Goal: Task Accomplishment & Management: Manage account settings

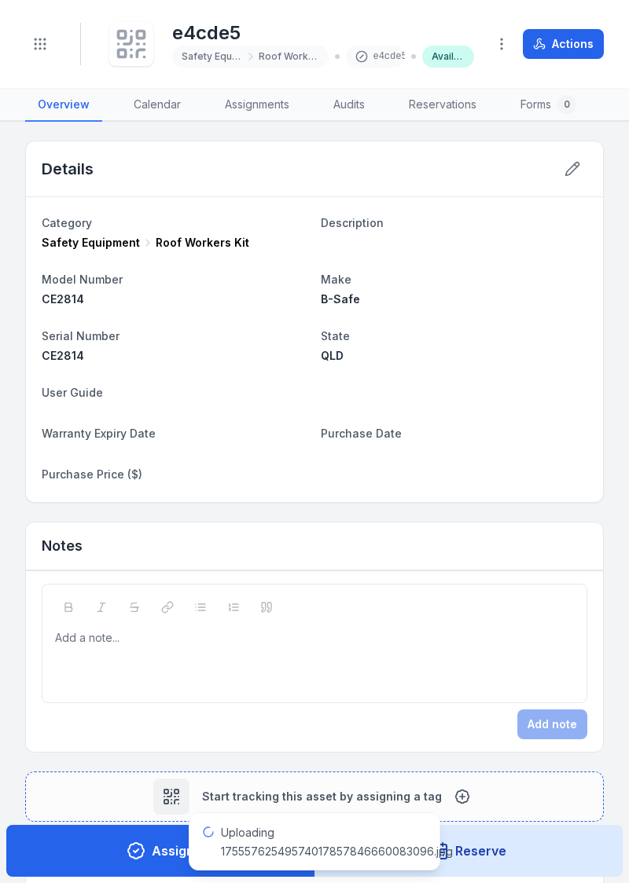
scroll to position [685, 0]
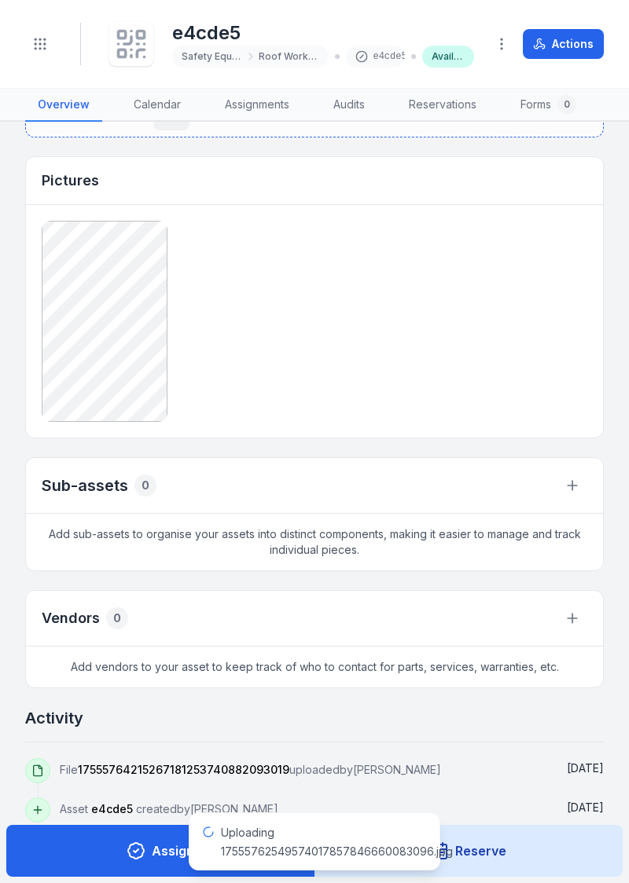
click at [44, 44] on circle "Toggle navigation" at bounding box center [45, 44] width 2 height 2
click at [44, 49] on circle "Toggle navigation" at bounding box center [45, 49] width 2 height 2
click at [35, 39] on circle "Toggle navigation" at bounding box center [36, 40] width 2 height 2
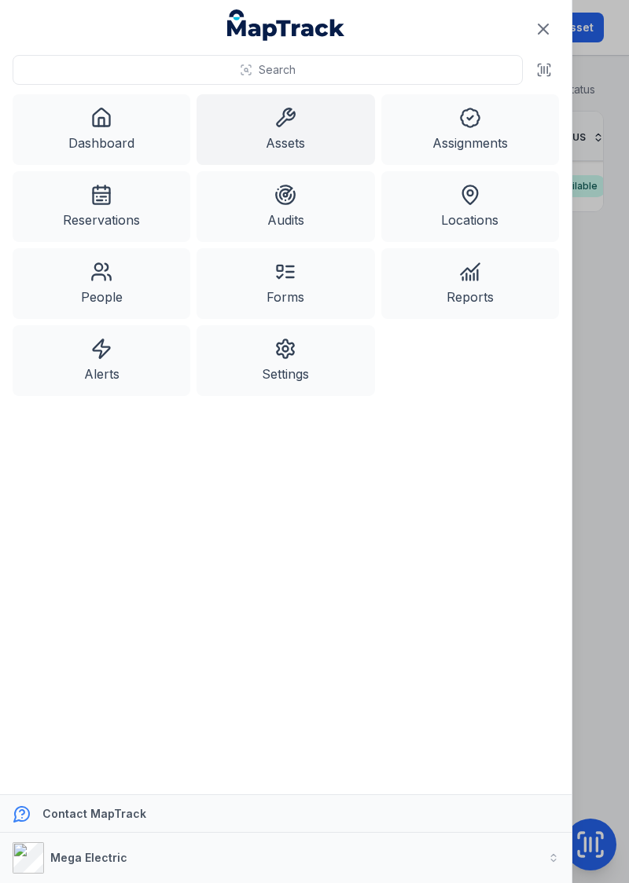
click at [237, 136] on link "Assets" at bounding box center [285, 129] width 178 height 71
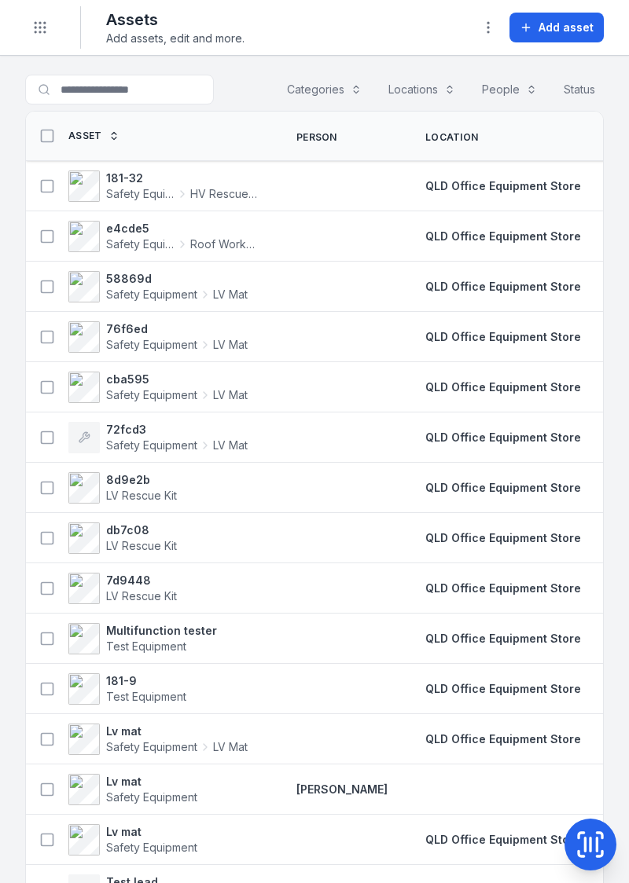
click at [44, 31] on circle "Toggle navigation" at bounding box center [45, 32] width 2 height 2
click at [593, 848] on icon at bounding box center [590, 844] width 31 height 31
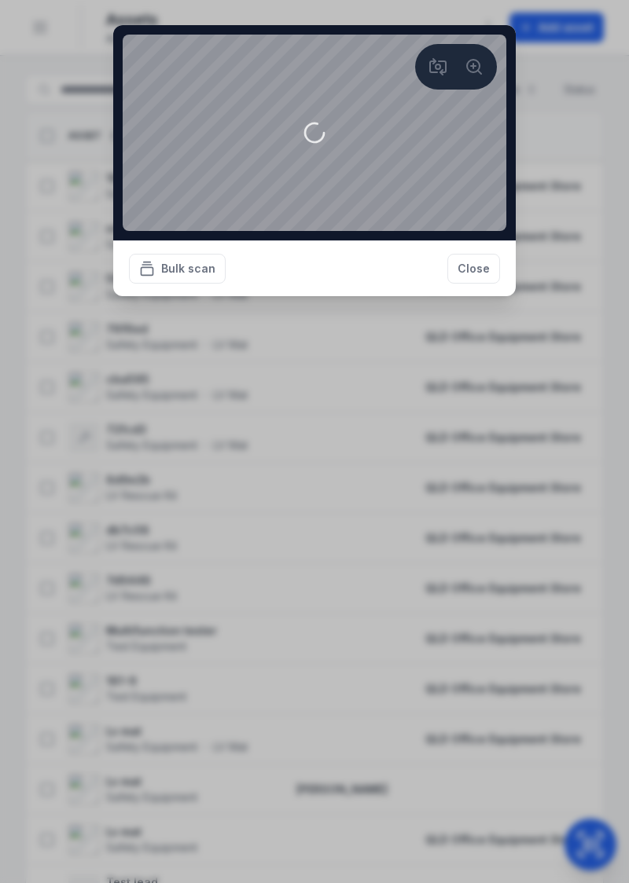
click at [473, 284] on button "Close" at bounding box center [473, 269] width 53 height 30
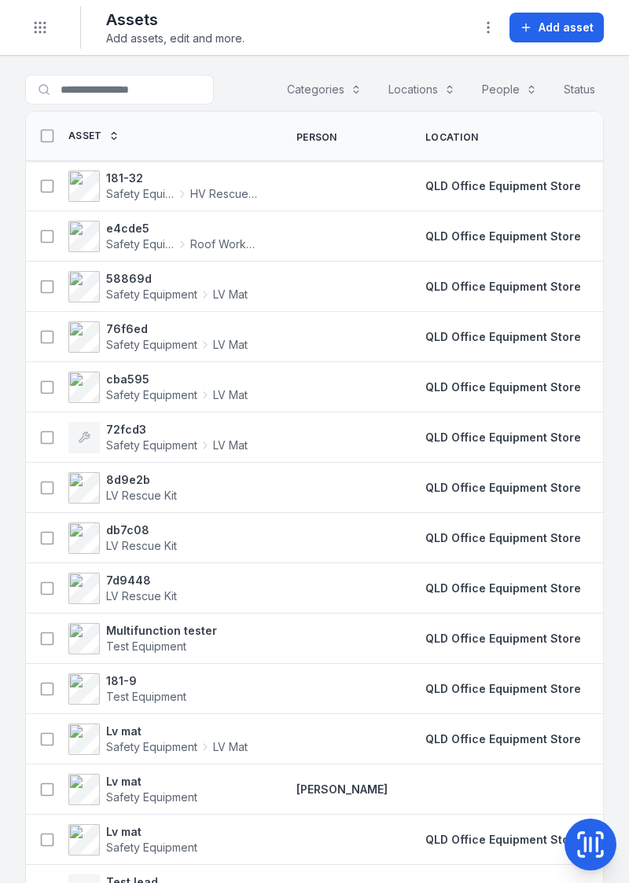
click at [582, 827] on button at bounding box center [590, 845] width 52 height 52
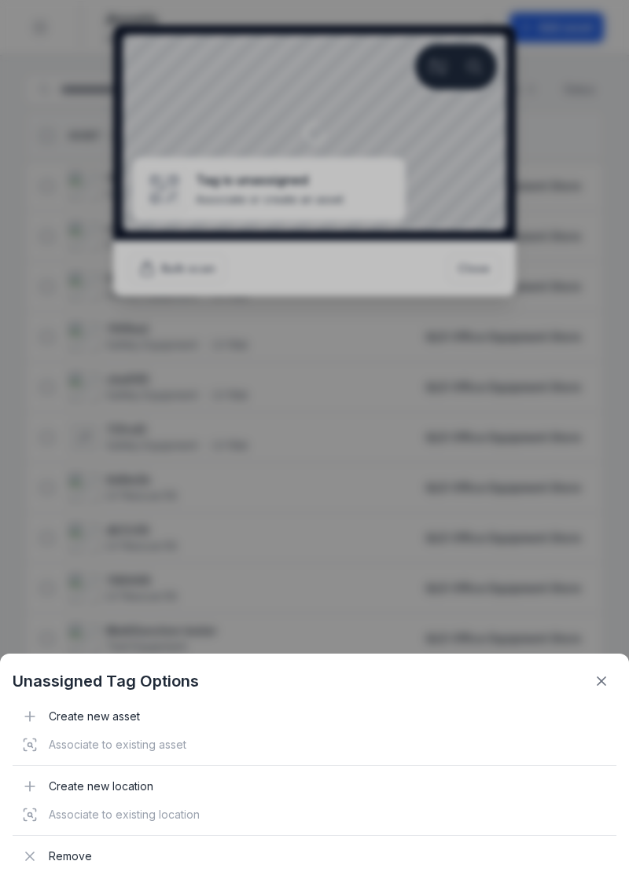
click at [589, 686] on button at bounding box center [601, 682] width 30 height 30
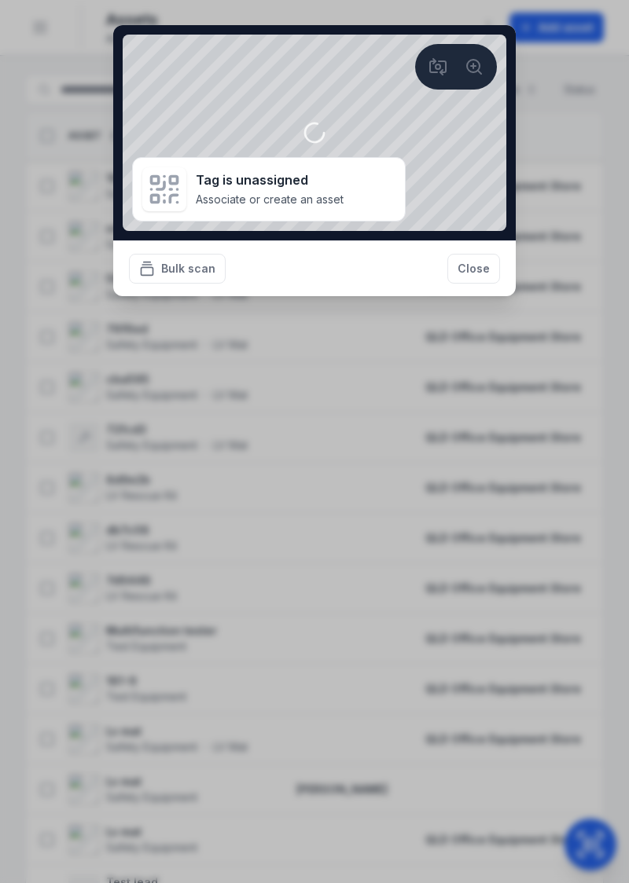
click at [479, 272] on button "Close" at bounding box center [473, 269] width 53 height 30
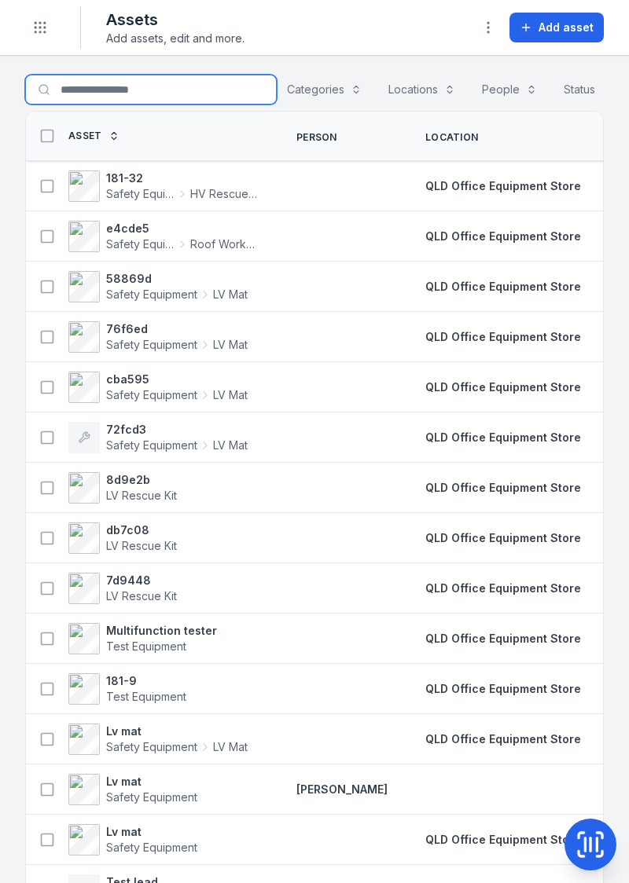
click at [143, 94] on input "****" at bounding box center [151, 90] width 252 height 30
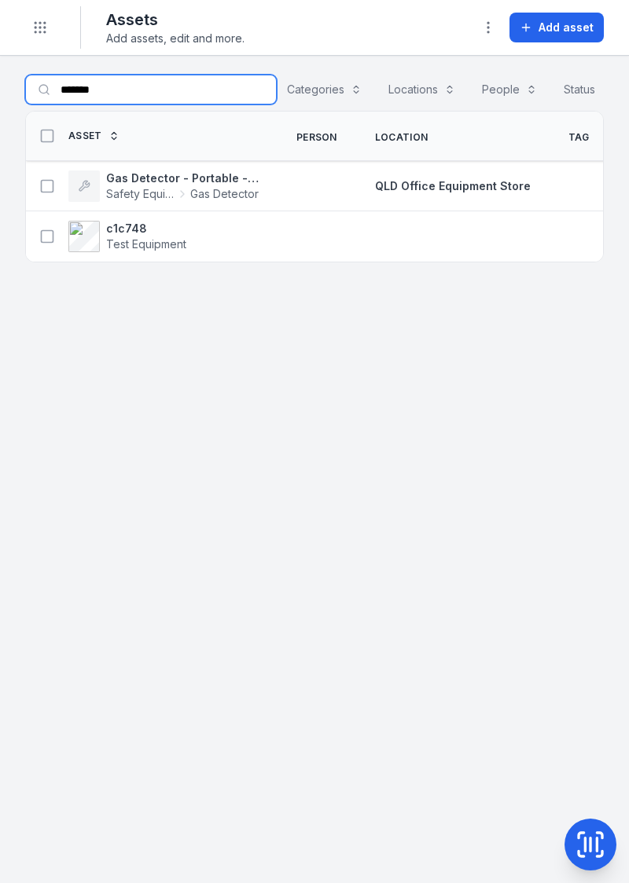
type input "*******"
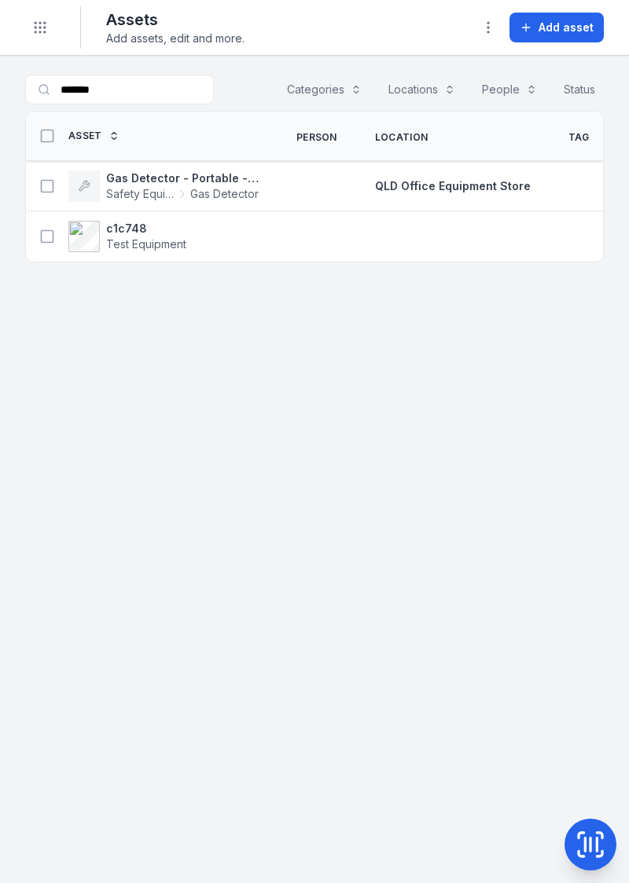
click at [354, 225] on td at bounding box center [316, 236] width 79 height 50
click at [215, 243] on div "c1c748 Test Equipment" at bounding box center [145, 236] width 226 height 31
click at [275, 191] on div "Gas Detector - Portable - 4 Gas Safety Equipment Gas Detector" at bounding box center [152, 186] width 252 height 44
click at [163, 173] on strong "Gas Detector - Portable - 4 Gas" at bounding box center [182, 179] width 152 height 16
click at [265, 236] on div "c1c748 Test Equipment" at bounding box center [152, 237] width 252 height 44
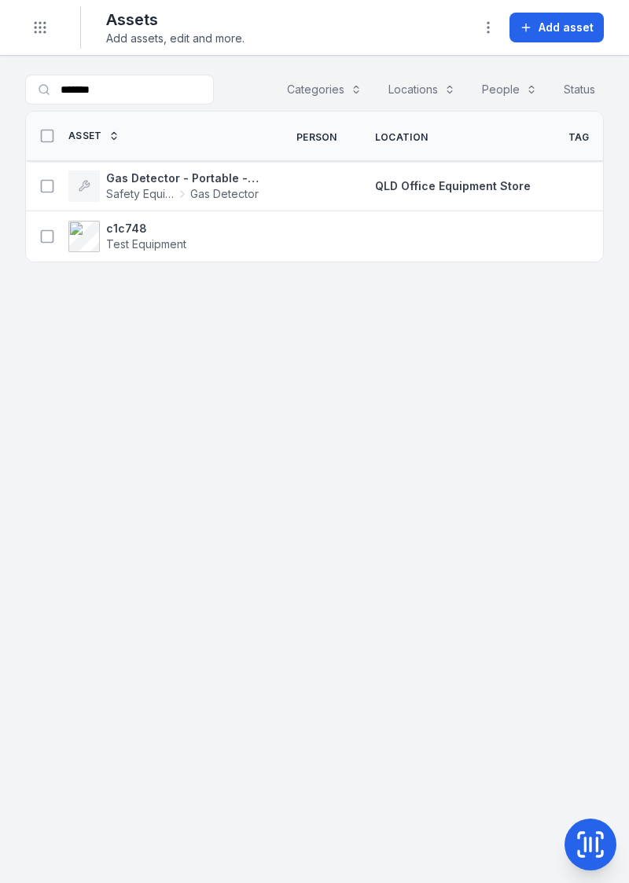
click at [134, 231] on strong "c1c748" at bounding box center [146, 229] width 80 height 16
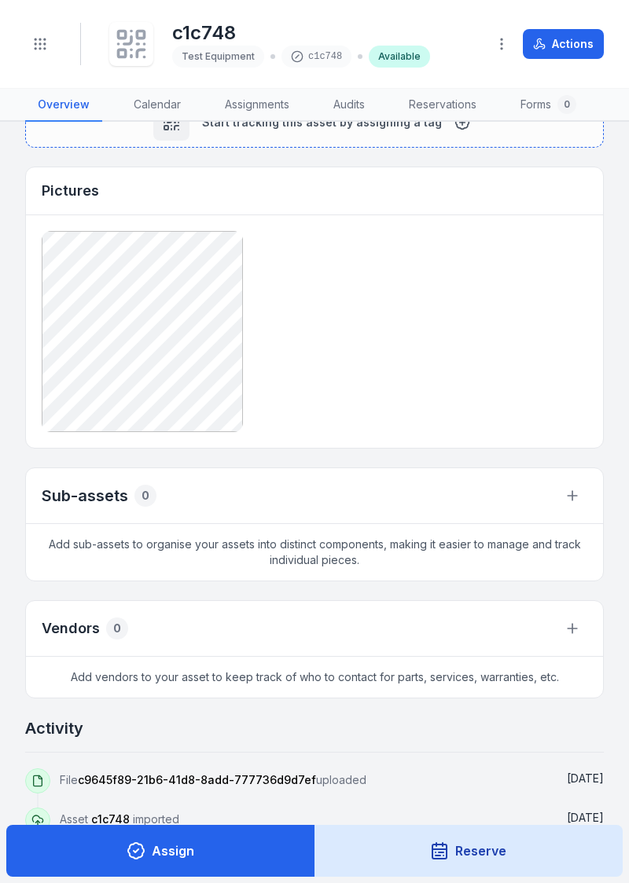
scroll to position [700, 0]
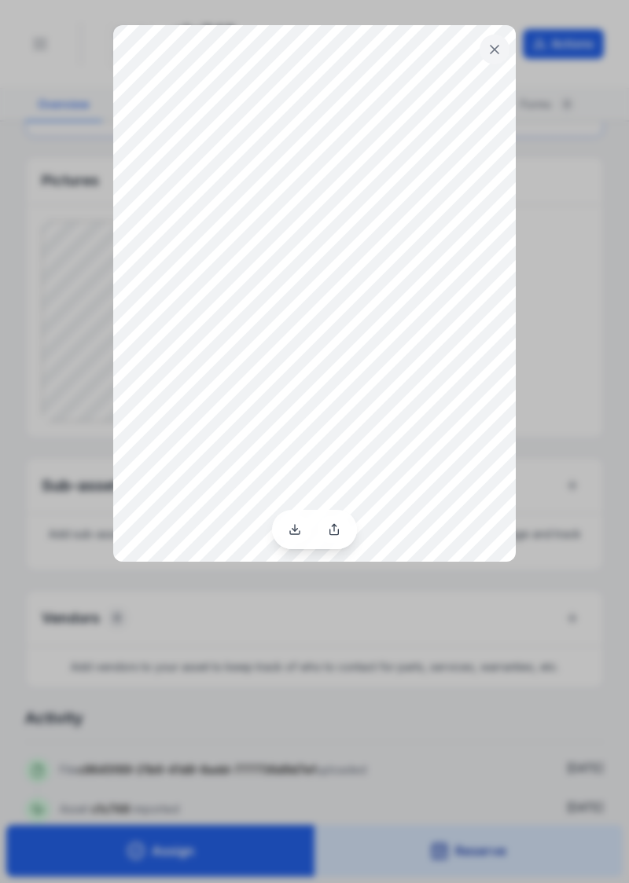
click at [490, 55] on icon at bounding box center [495, 50] width 16 height 16
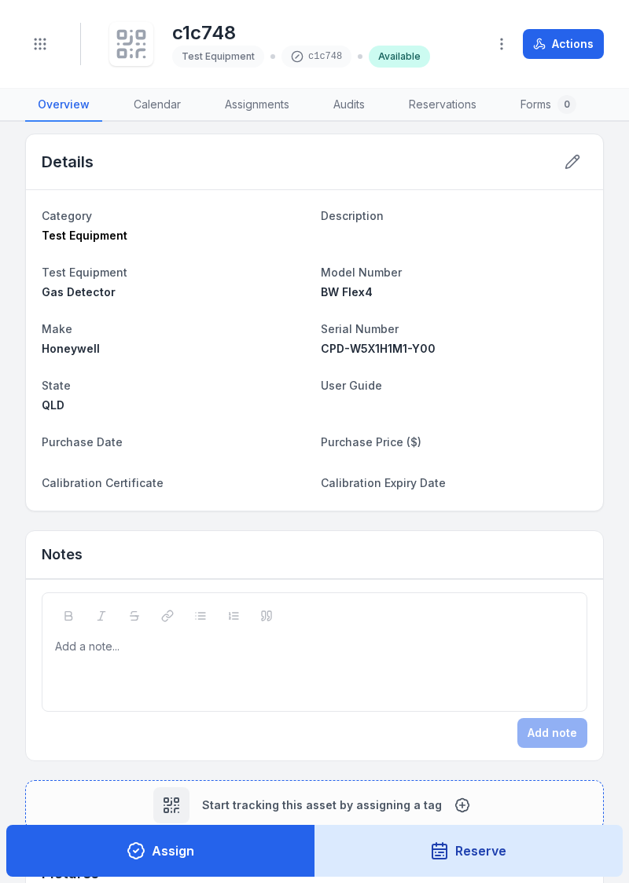
scroll to position [0, 0]
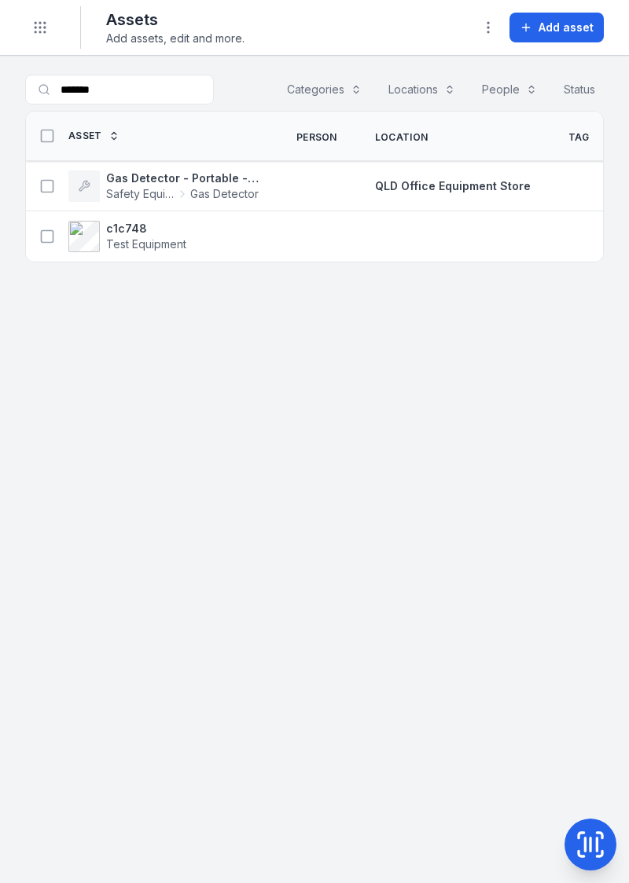
click at [152, 197] on span "Safety Equipment" at bounding box center [140, 194] width 68 height 16
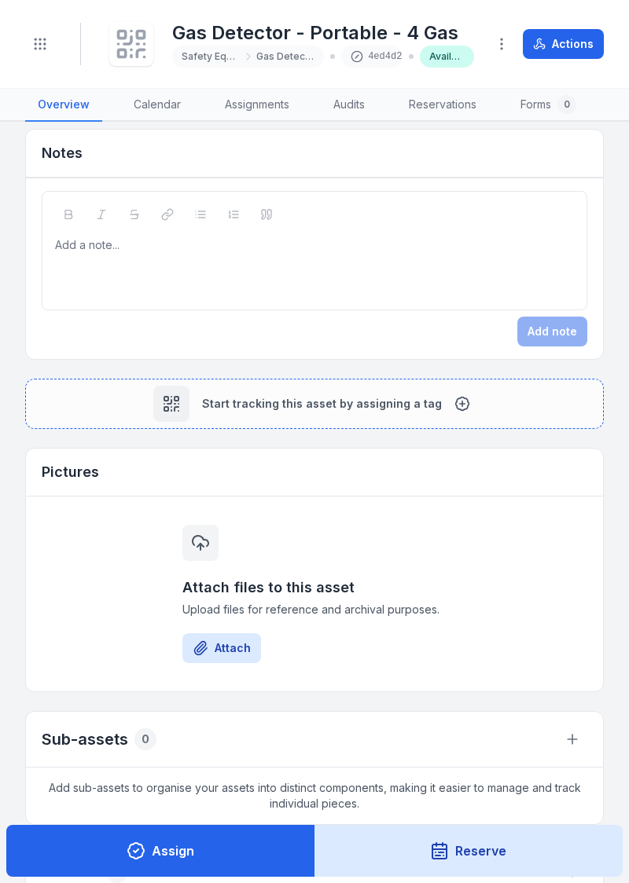
scroll to position [476, 0]
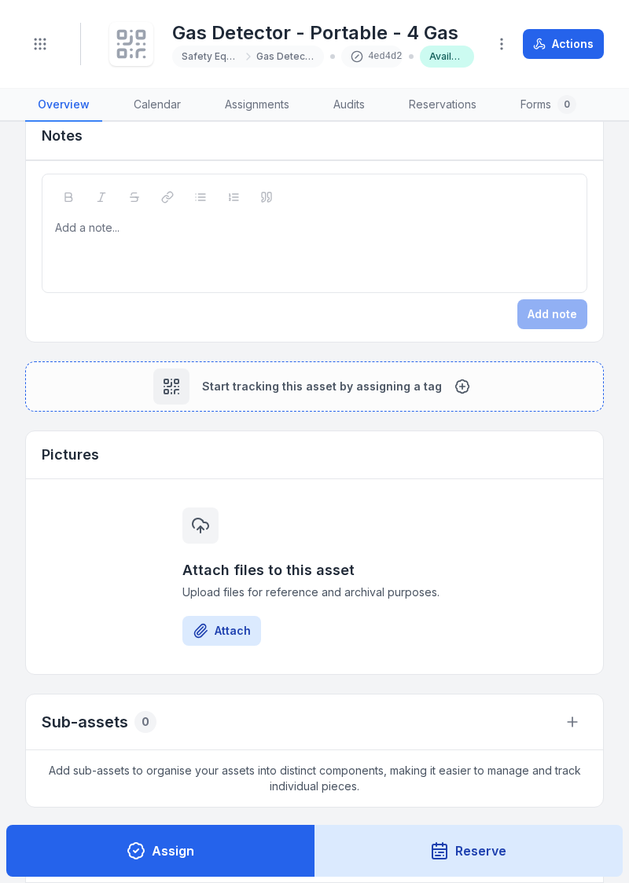
click at [226, 622] on button "Attach" at bounding box center [221, 631] width 79 height 30
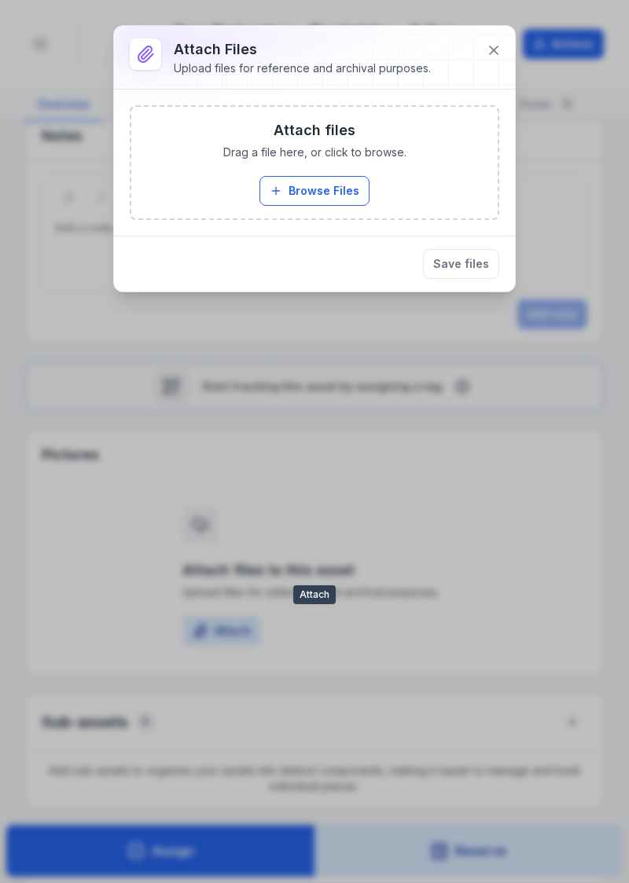
click at [298, 184] on button "Browse Files" at bounding box center [314, 191] width 110 height 30
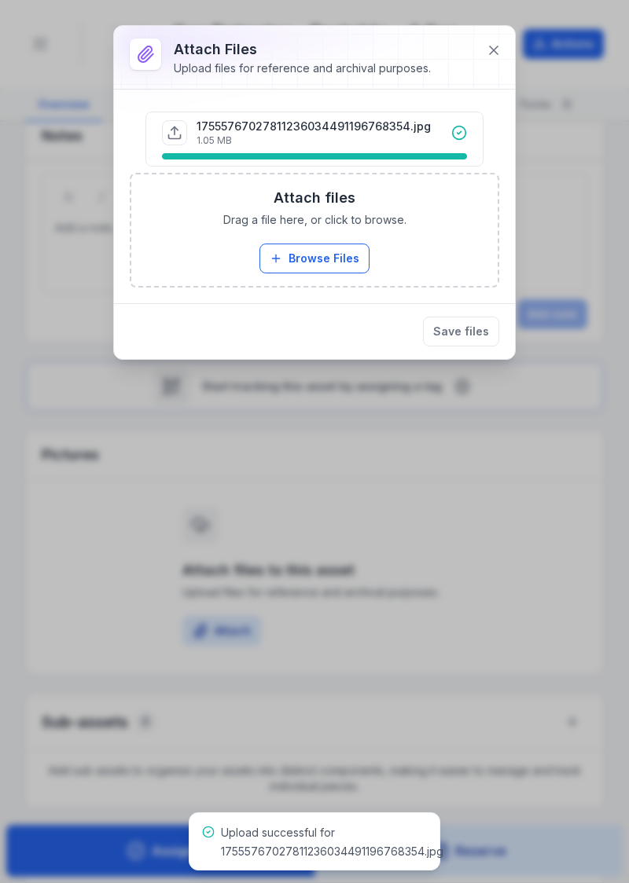
click at [457, 329] on button "Save files" at bounding box center [461, 332] width 76 height 30
